Goal: Task Accomplishment & Management: Use online tool/utility

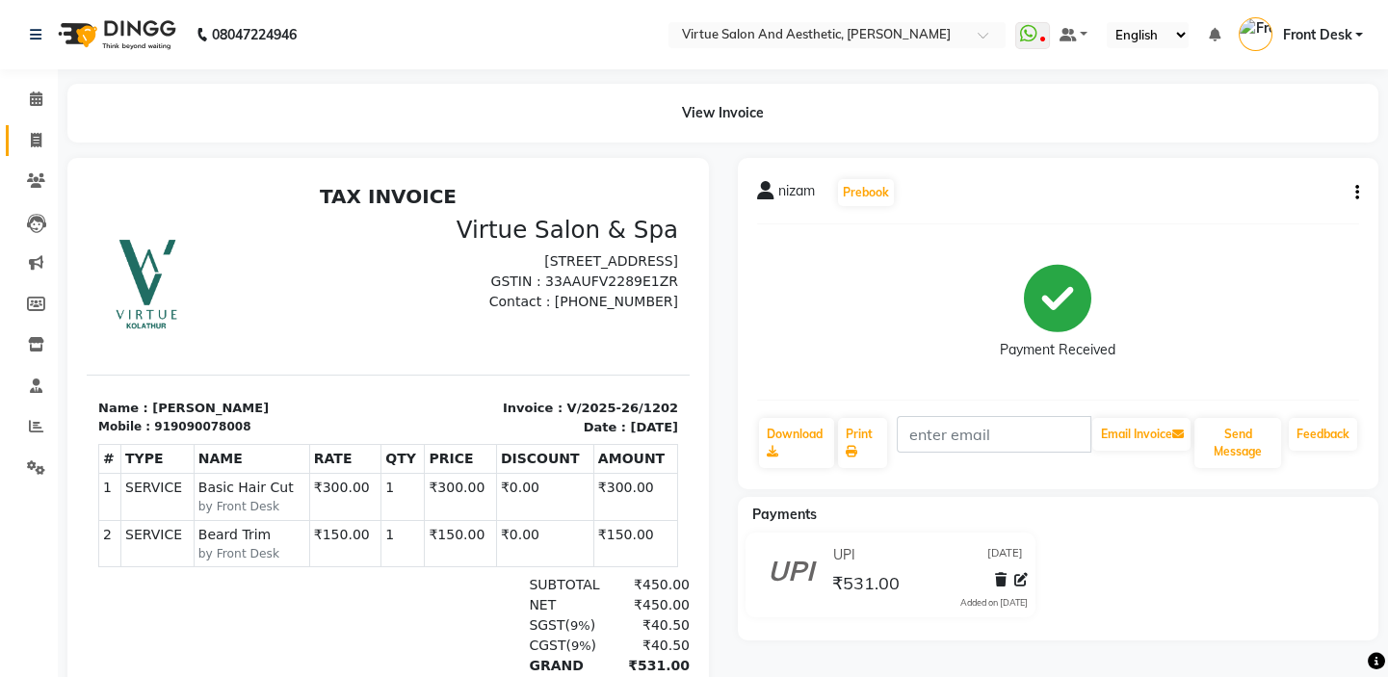
click at [31, 152] on link "Invoice" at bounding box center [29, 141] width 46 height 32
select select "service"
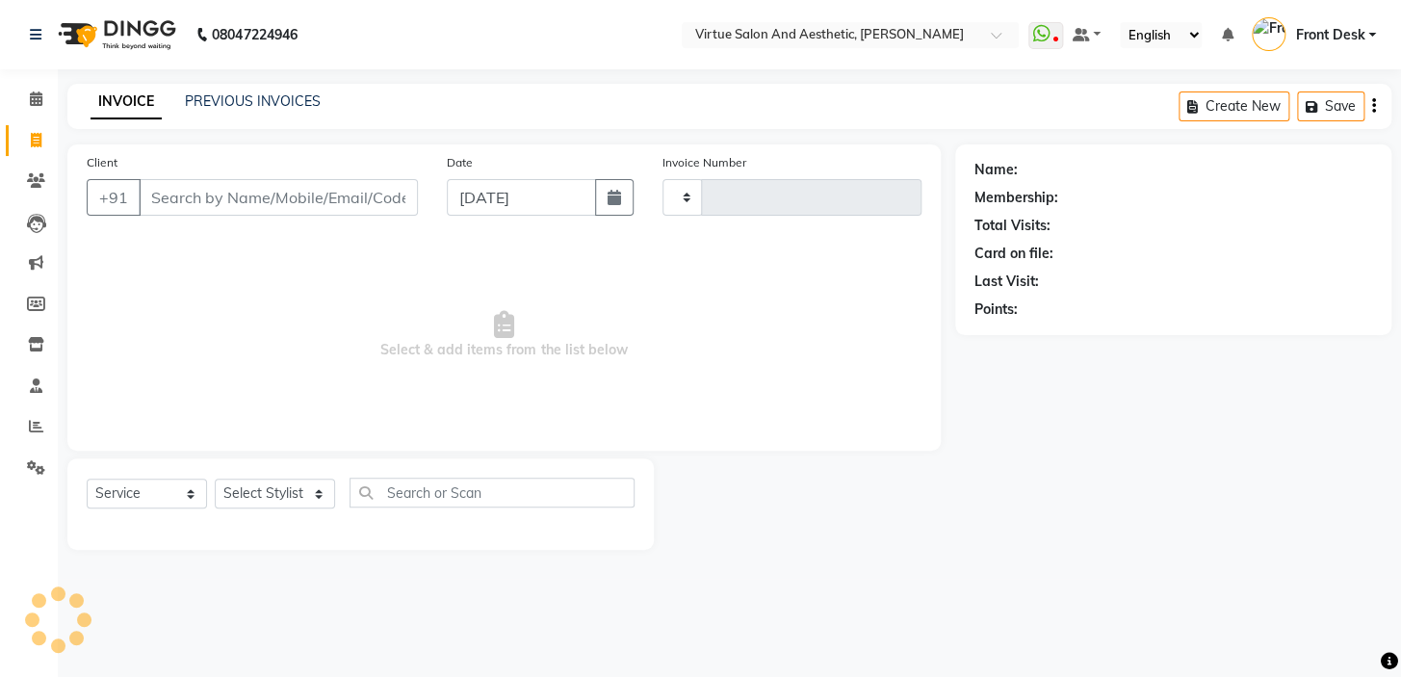
type input "1203"
select select "7053"
click at [222, 102] on link "PREVIOUS INVOICES" at bounding box center [253, 100] width 136 height 17
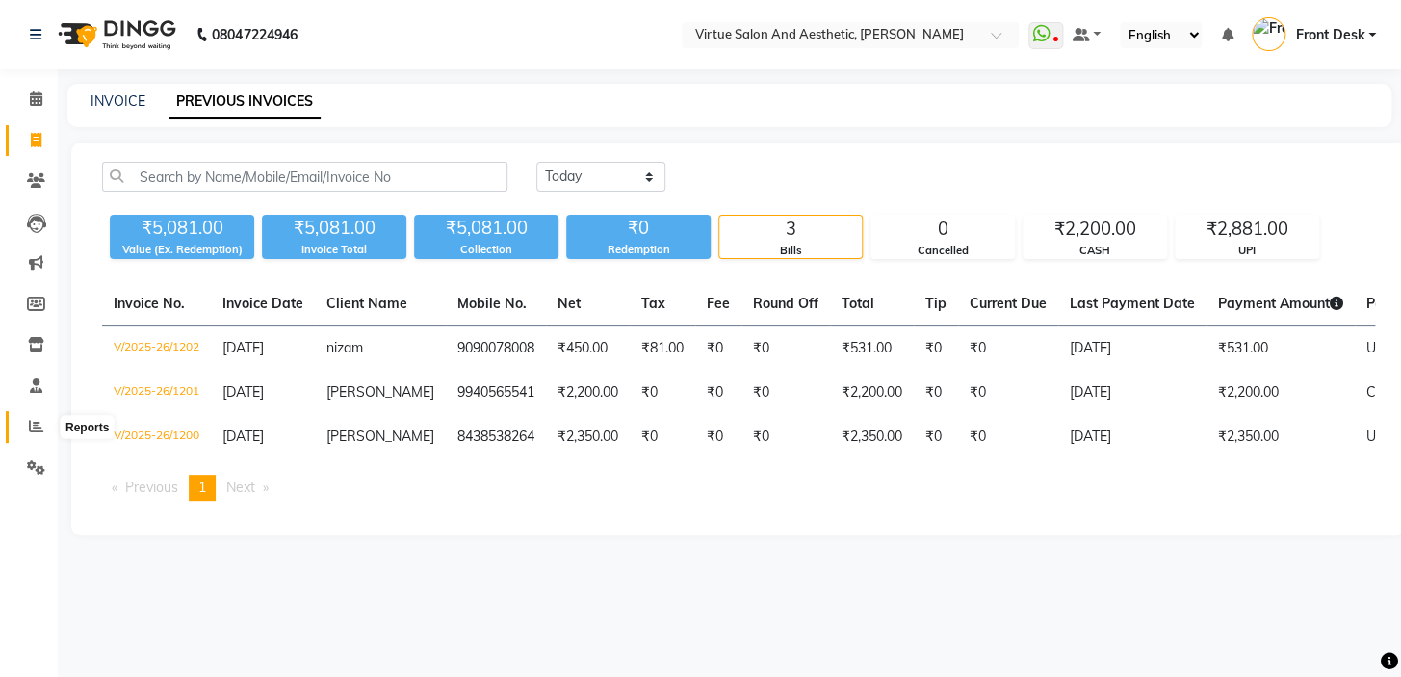
click at [31, 423] on icon at bounding box center [36, 426] width 14 height 14
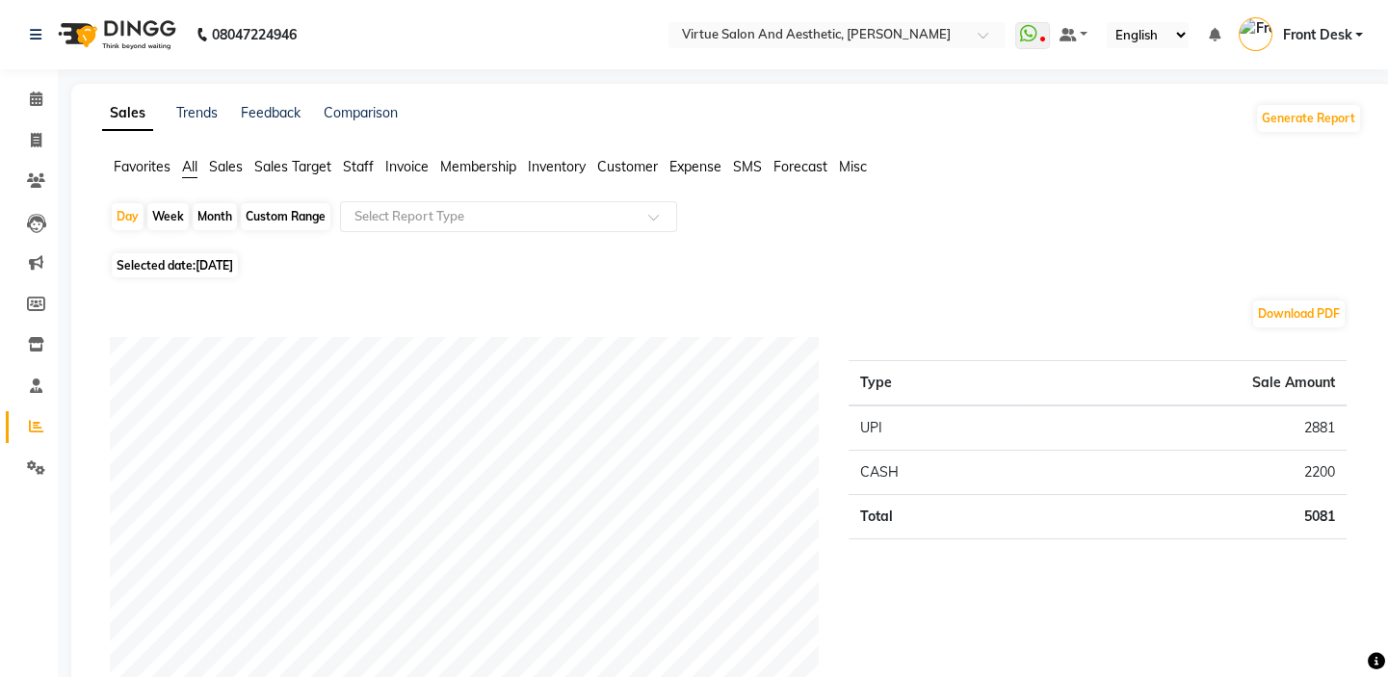
click at [639, 169] on span "Customer" at bounding box center [627, 166] width 61 height 17
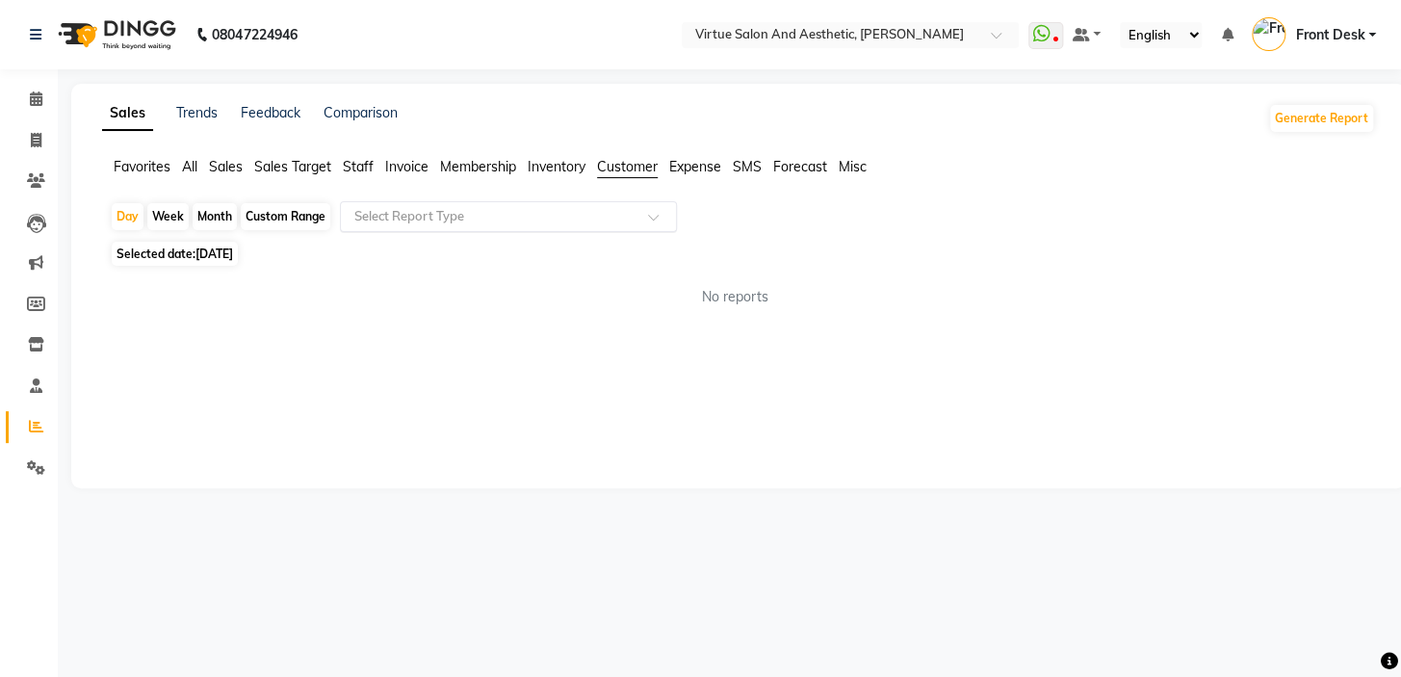
click at [559, 223] on input "text" at bounding box center [489, 216] width 277 height 19
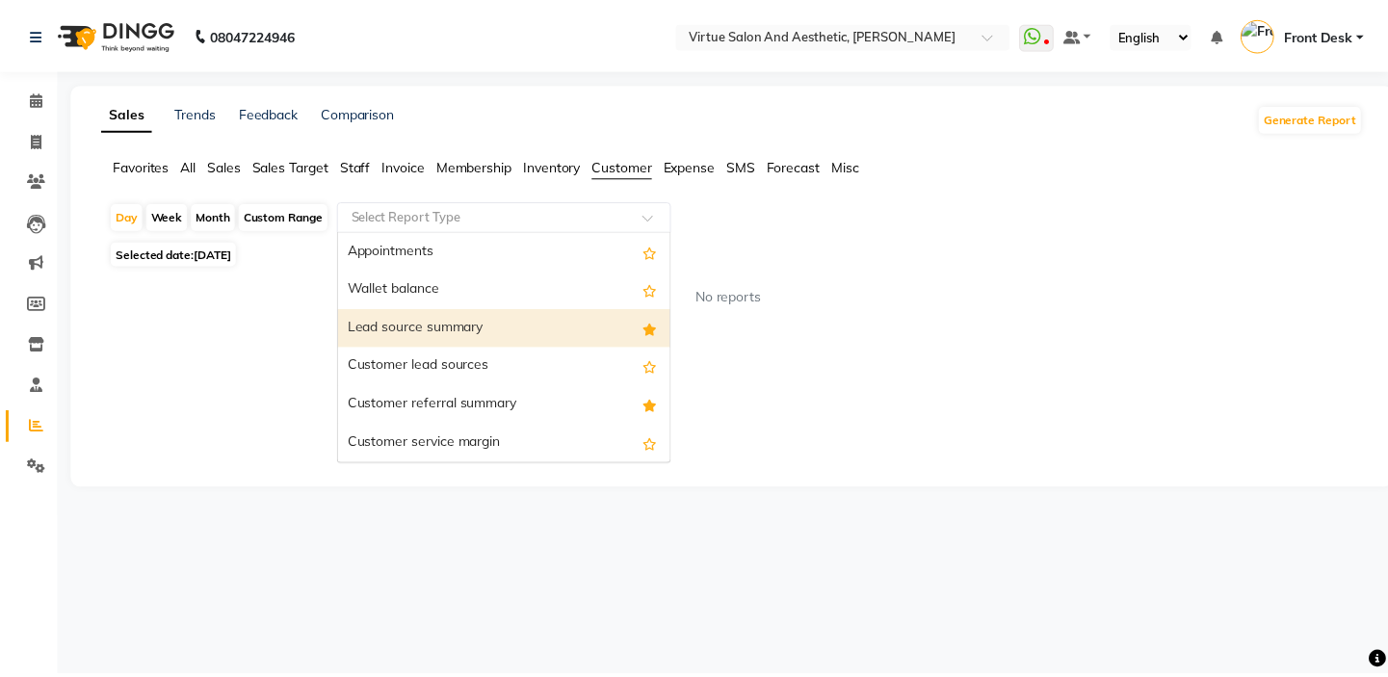
scroll to position [231, 0]
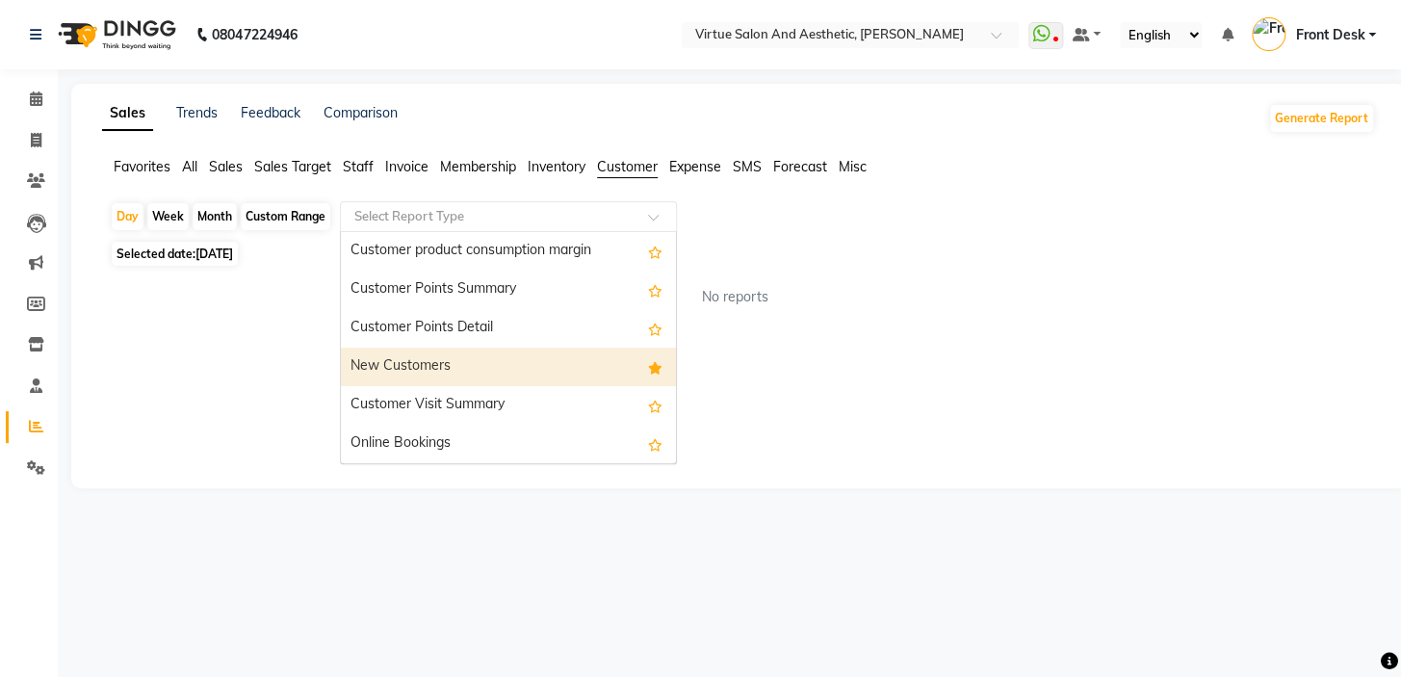
click at [429, 361] on div "New Customers" at bounding box center [508, 367] width 335 height 39
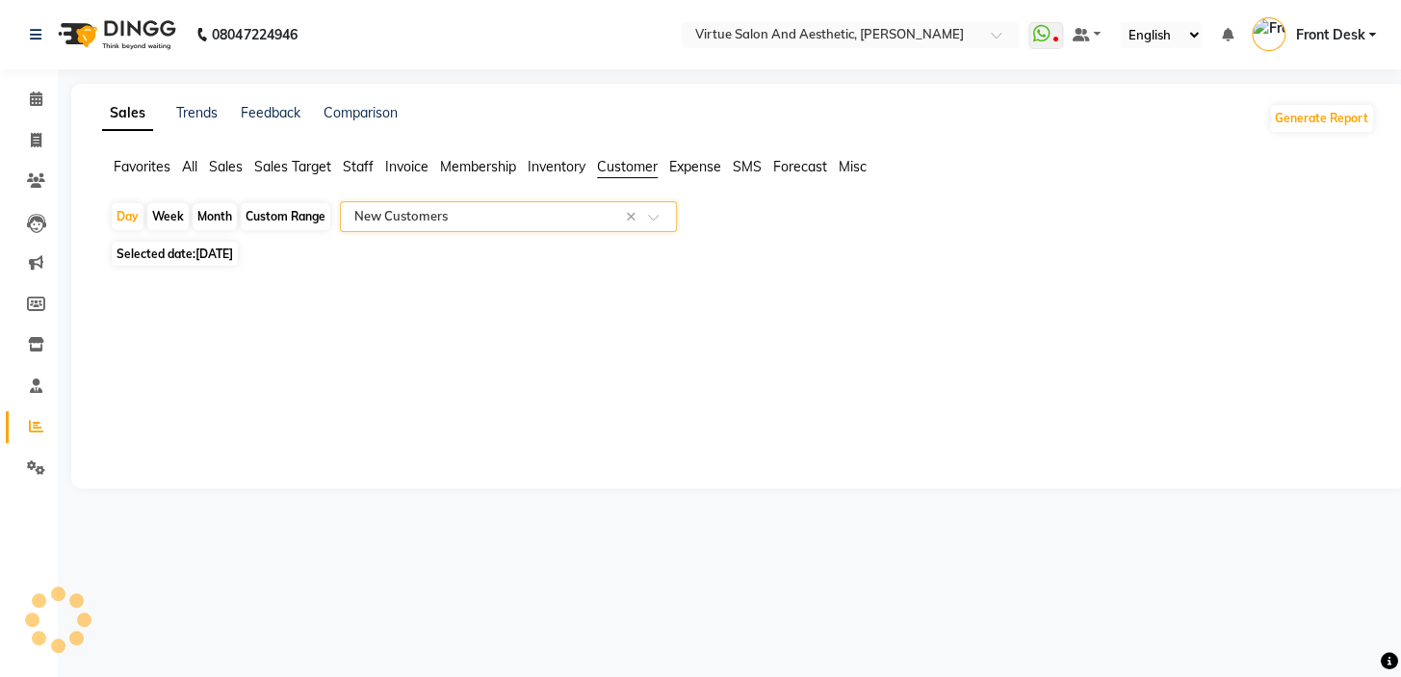
select select "full_report"
select select "csv"
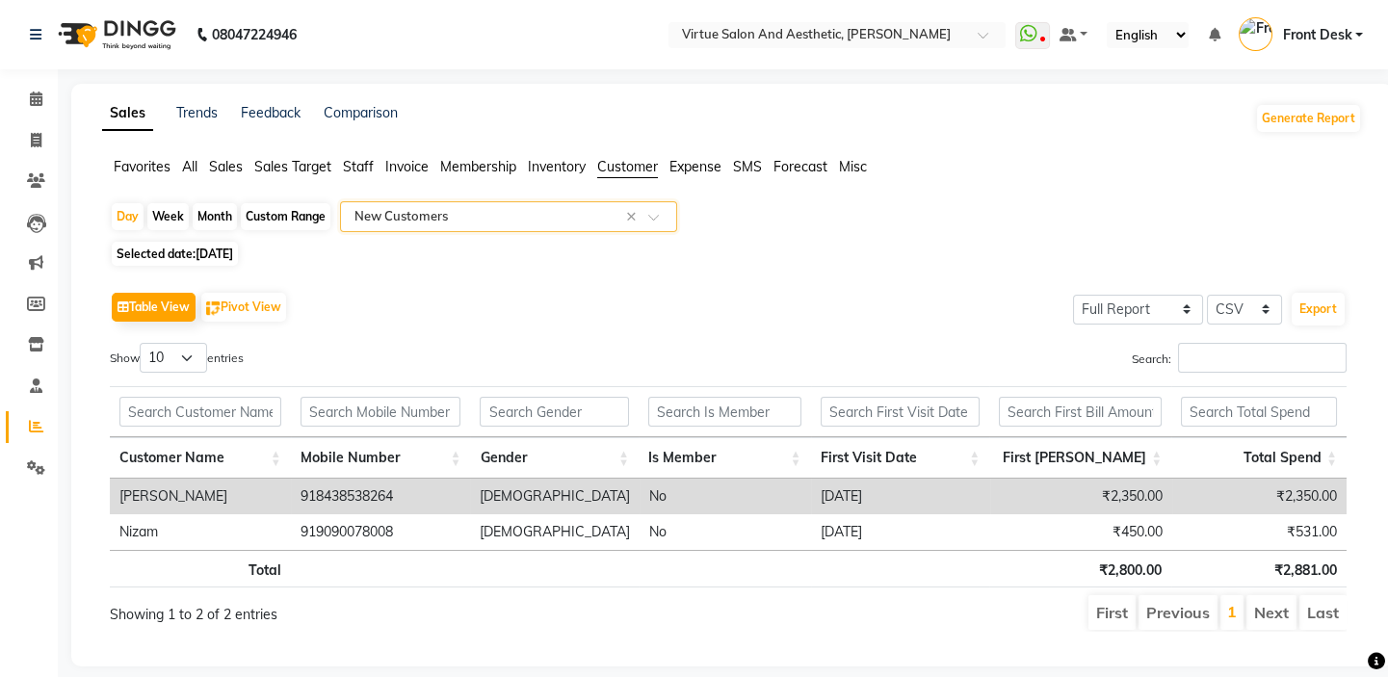
click at [578, 219] on input "text" at bounding box center [489, 216] width 277 height 19
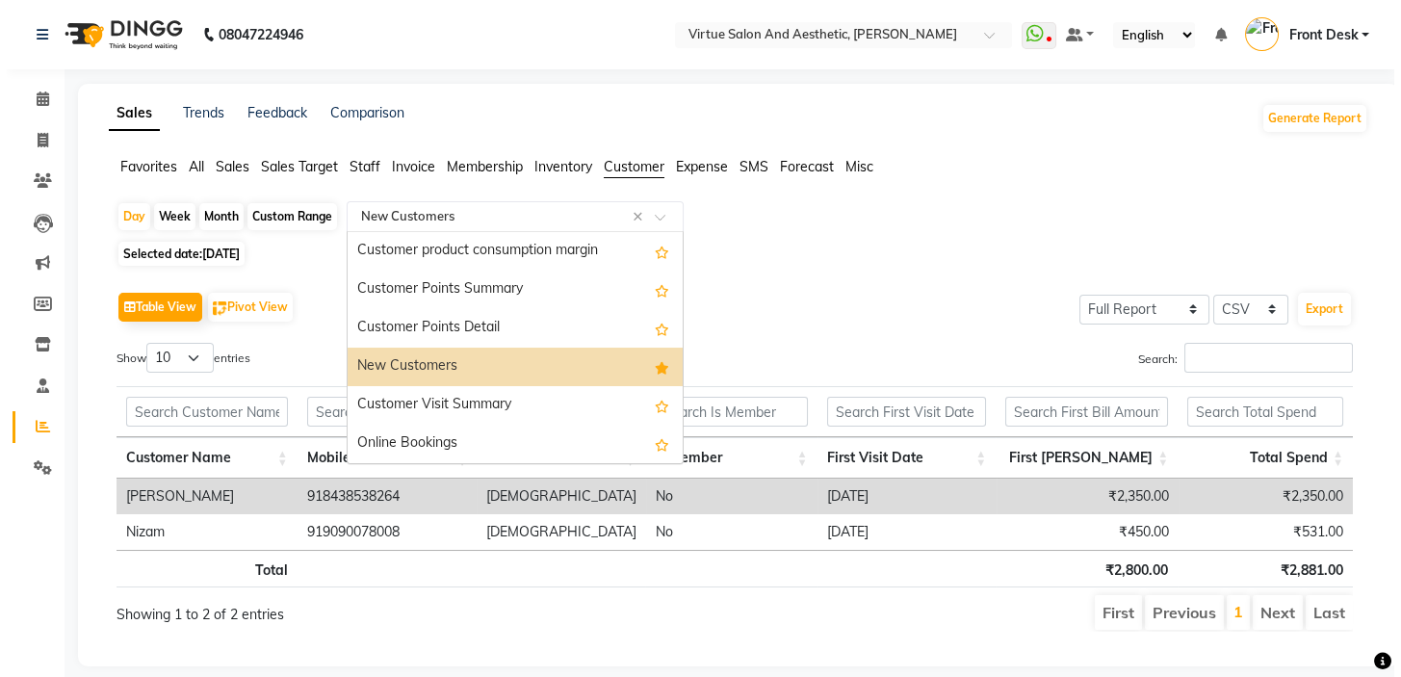
scroll to position [0, 0]
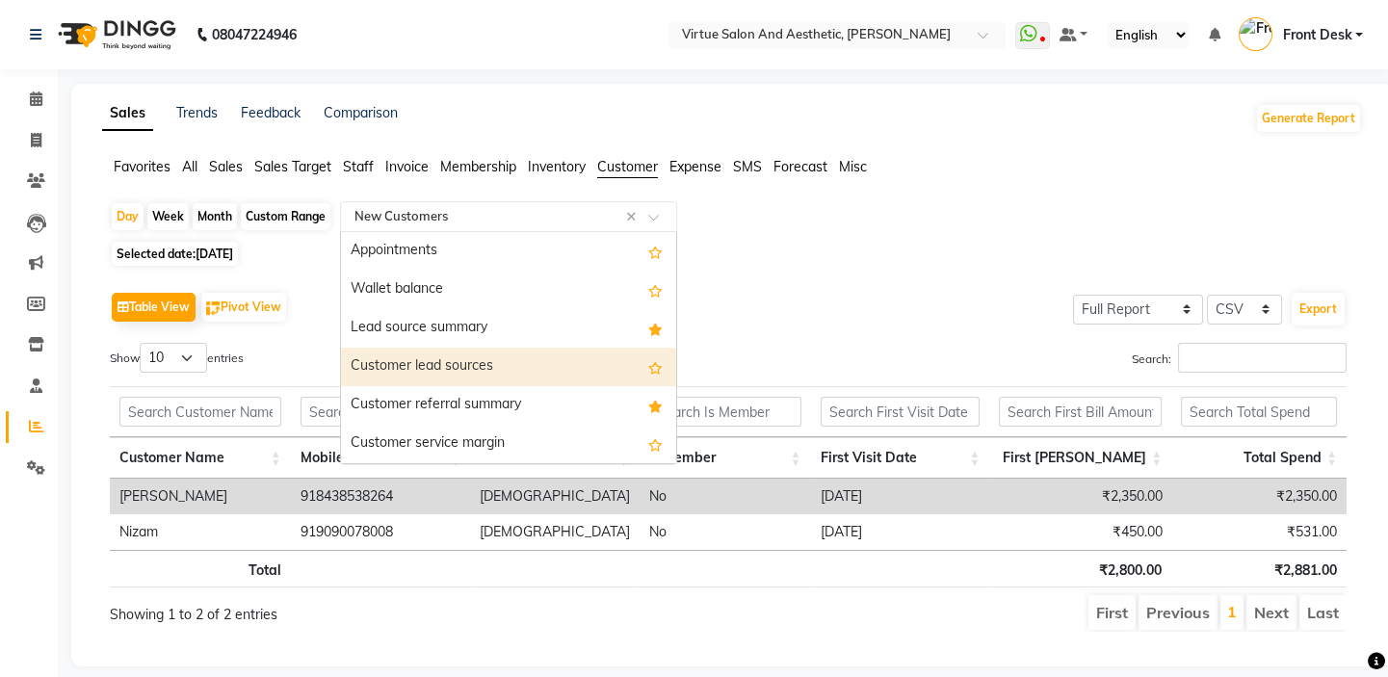
click at [464, 356] on div "Customer lead sources" at bounding box center [508, 367] width 335 height 39
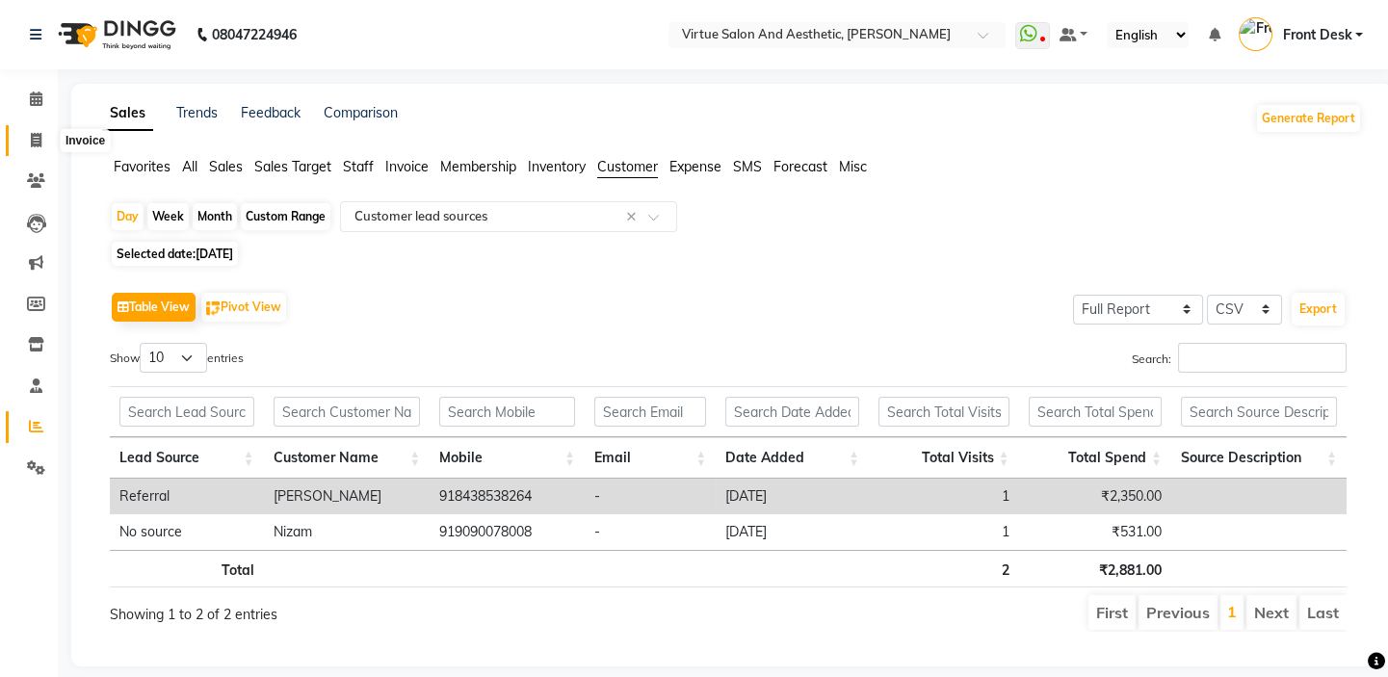
click at [27, 141] on span at bounding box center [36, 141] width 34 height 22
select select "service"
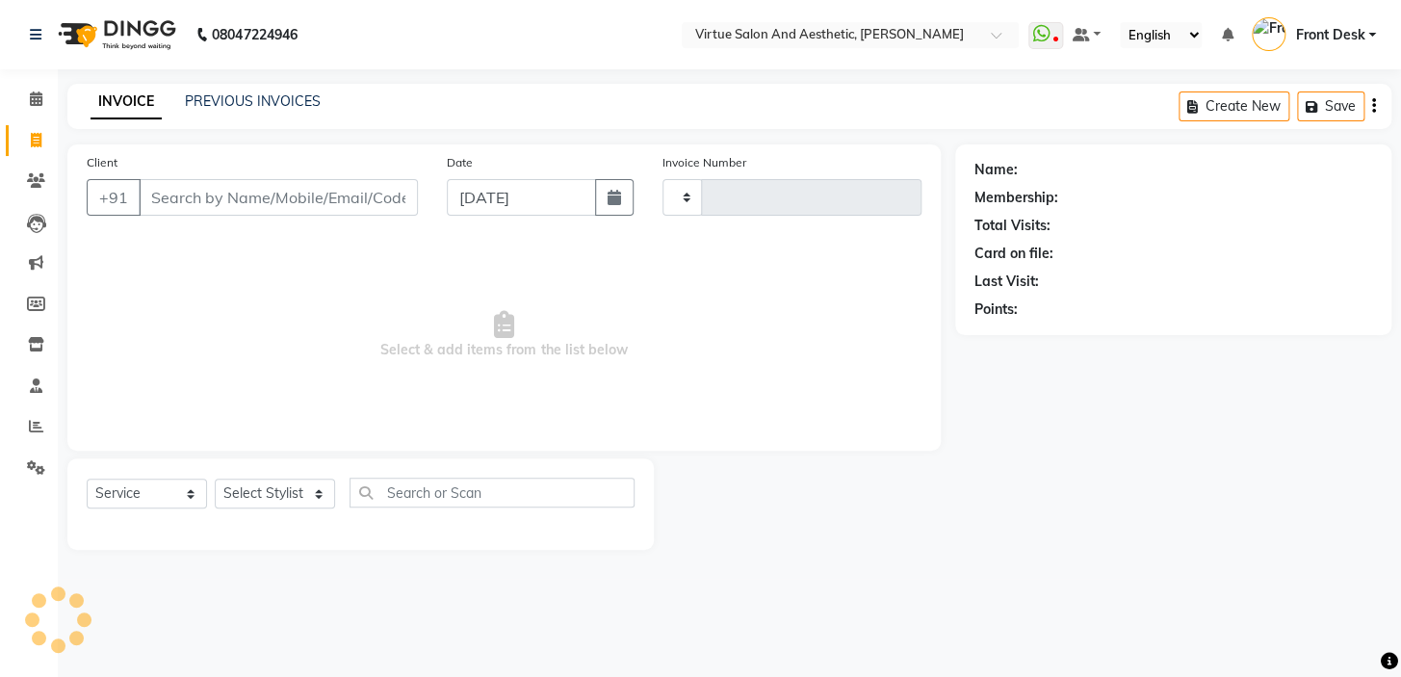
type input "1203"
select select "7053"
